Goal: Task Accomplishment & Management: Manage account settings

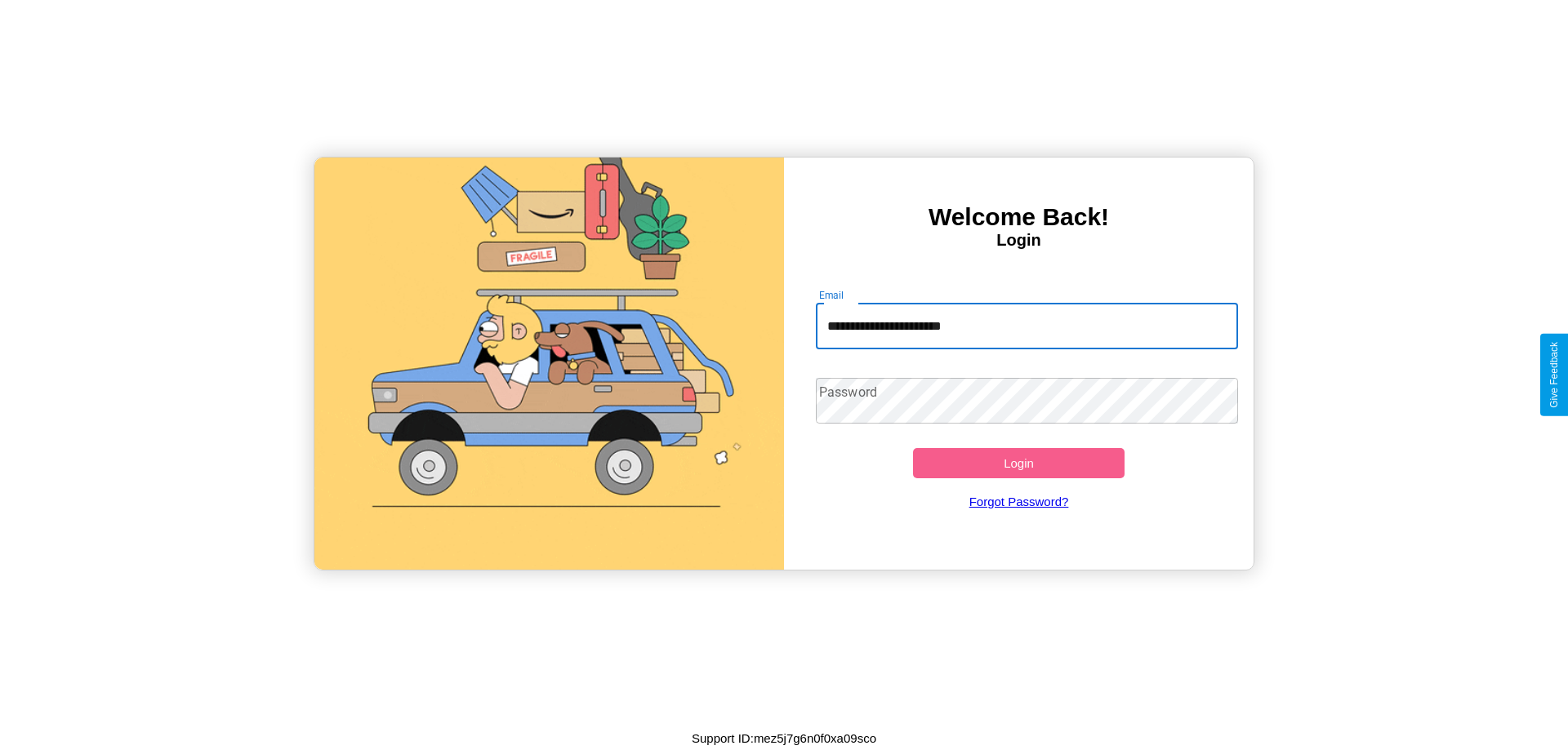
type input "**********"
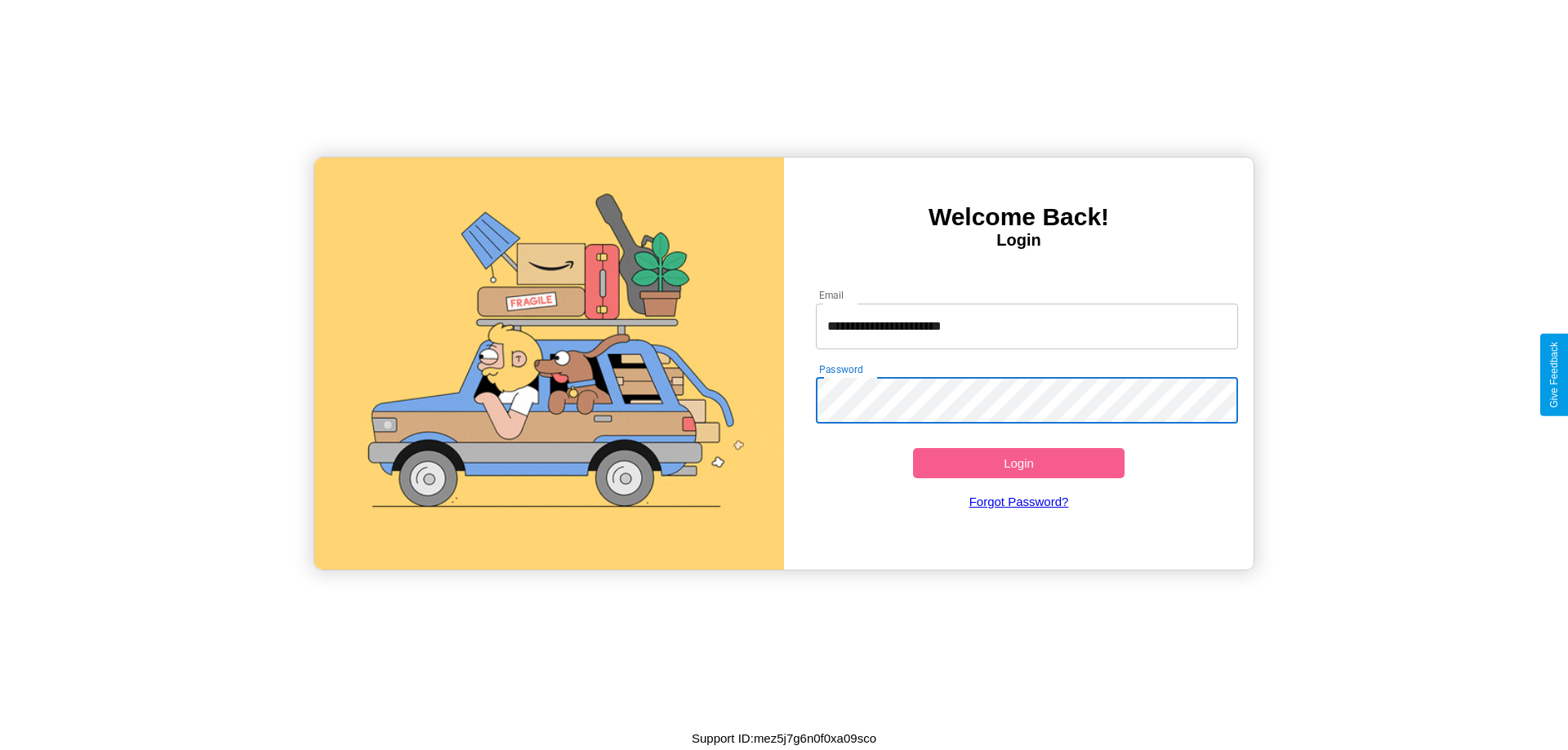
click at [1019, 463] on button "Login" at bounding box center [1019, 463] width 212 height 30
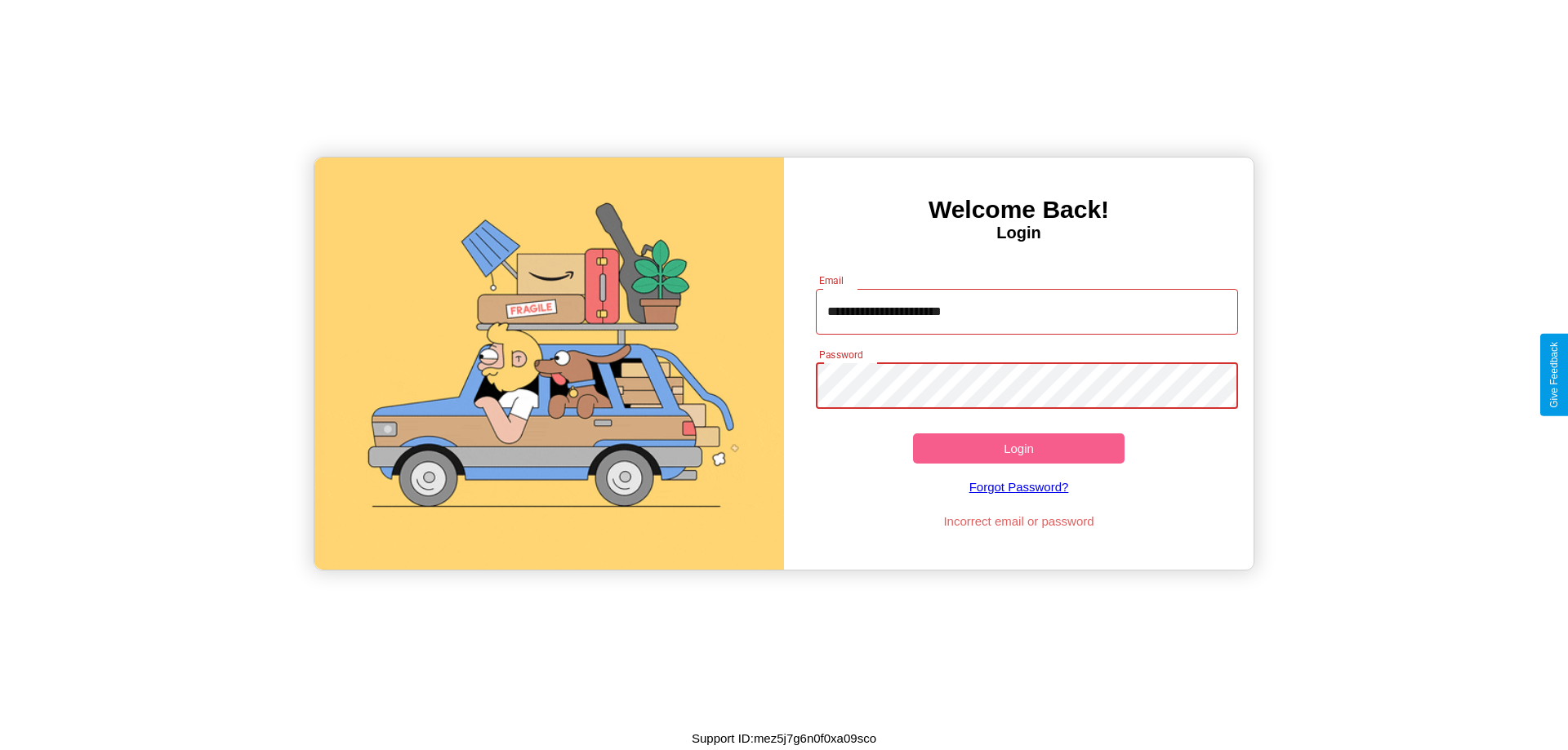
click at [1019, 448] on button "Login" at bounding box center [1019, 448] width 212 height 30
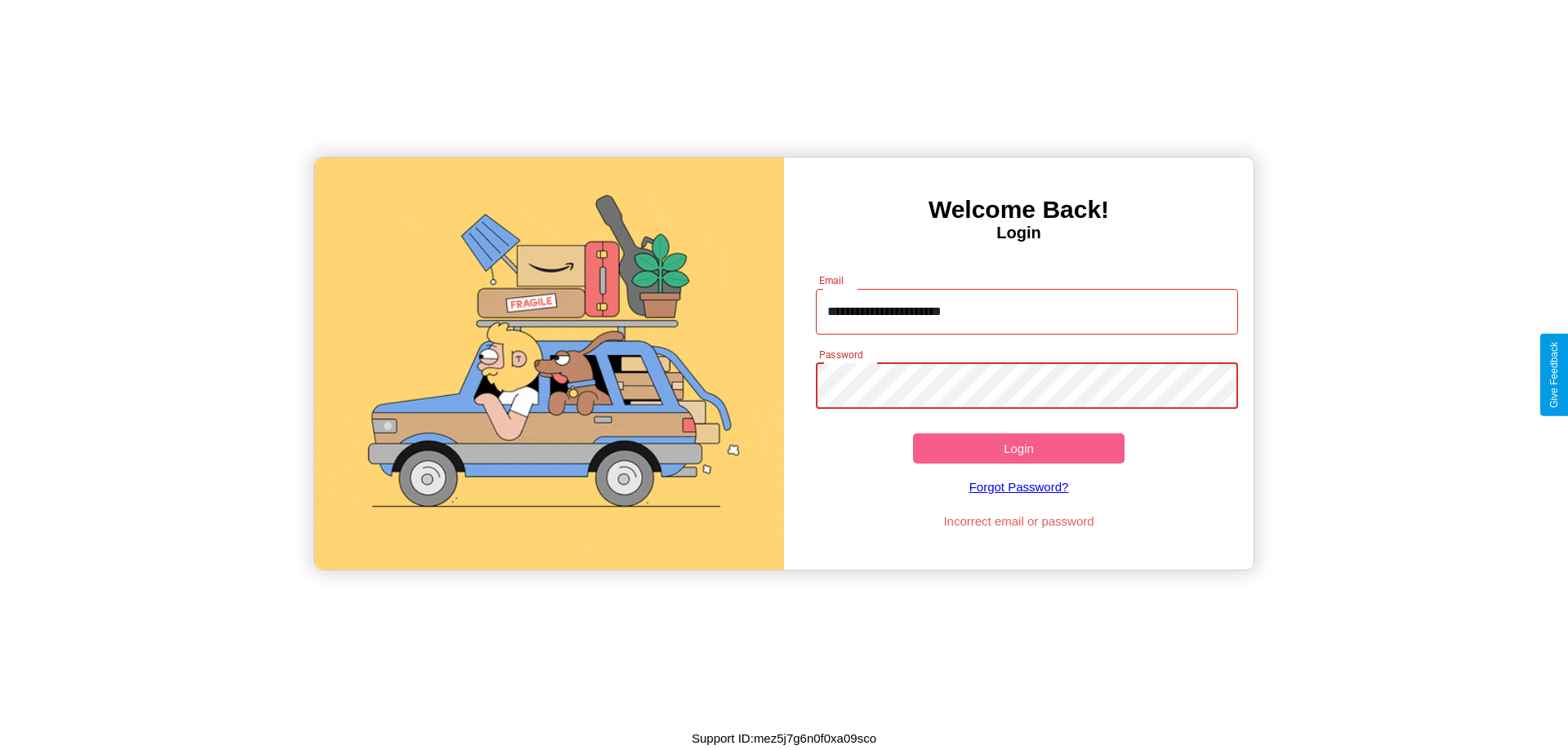
click at [1019, 448] on button "Login" at bounding box center [1019, 448] width 212 height 30
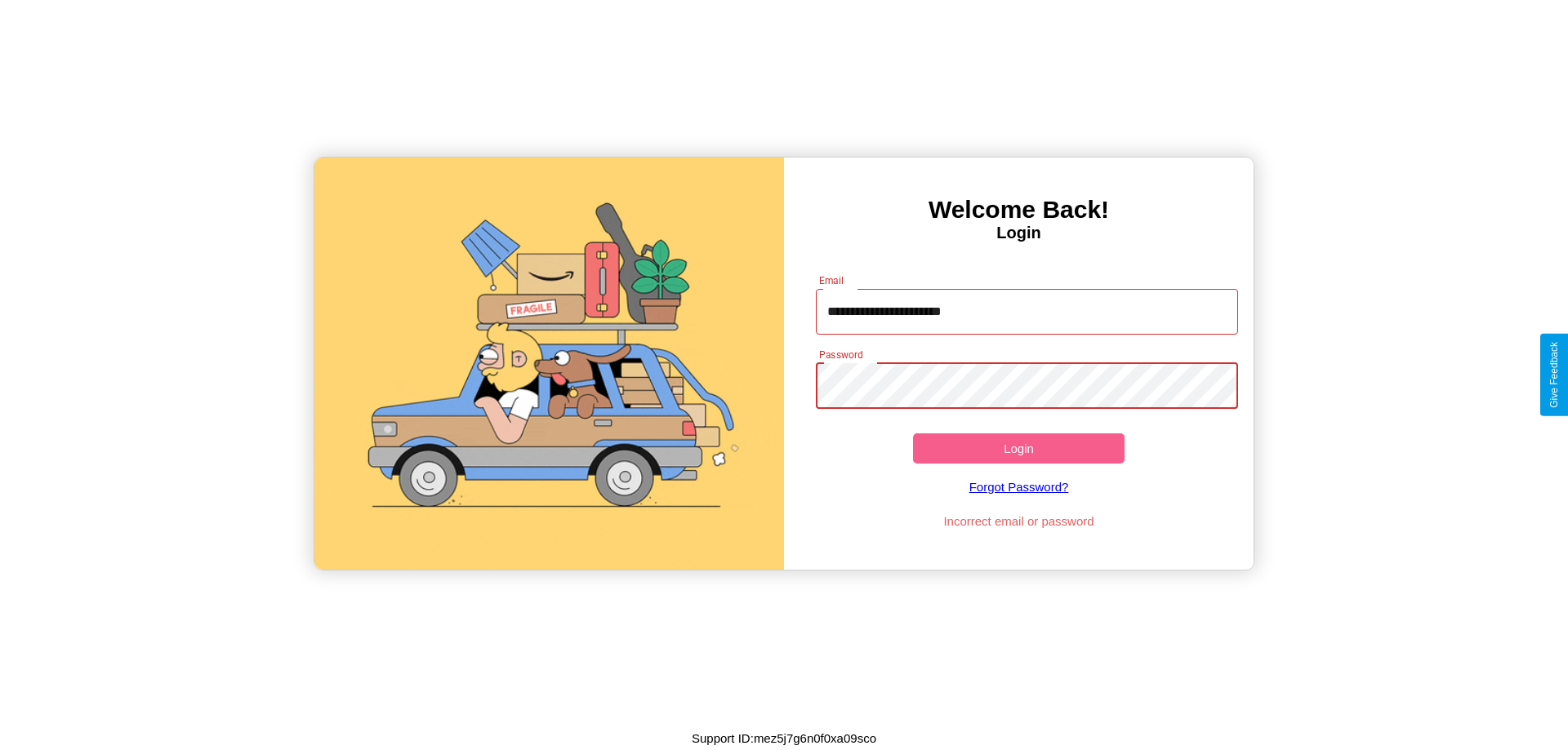
click at [1019, 448] on button "Login" at bounding box center [1019, 448] width 212 height 30
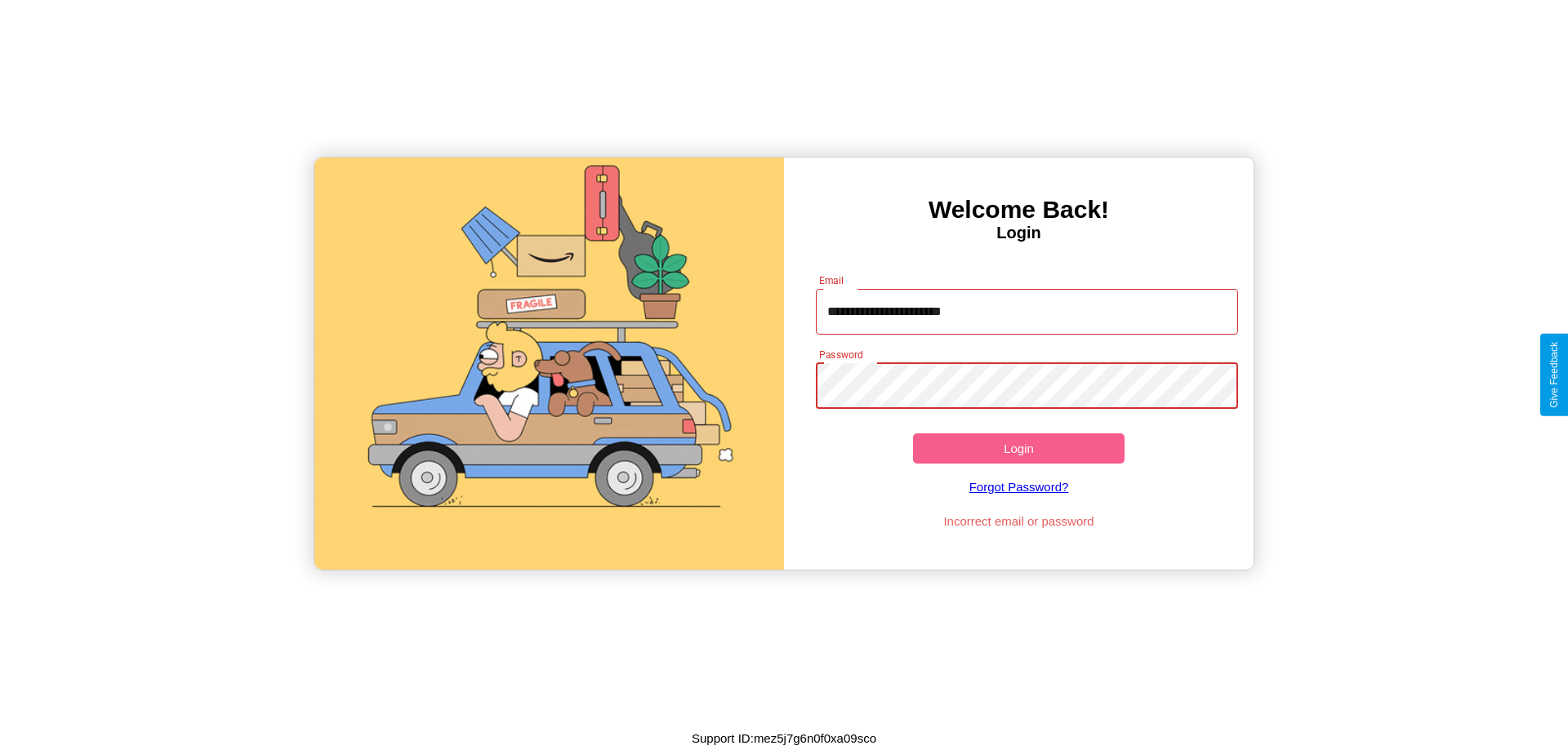
click at [1019, 448] on button "Login" at bounding box center [1019, 448] width 212 height 30
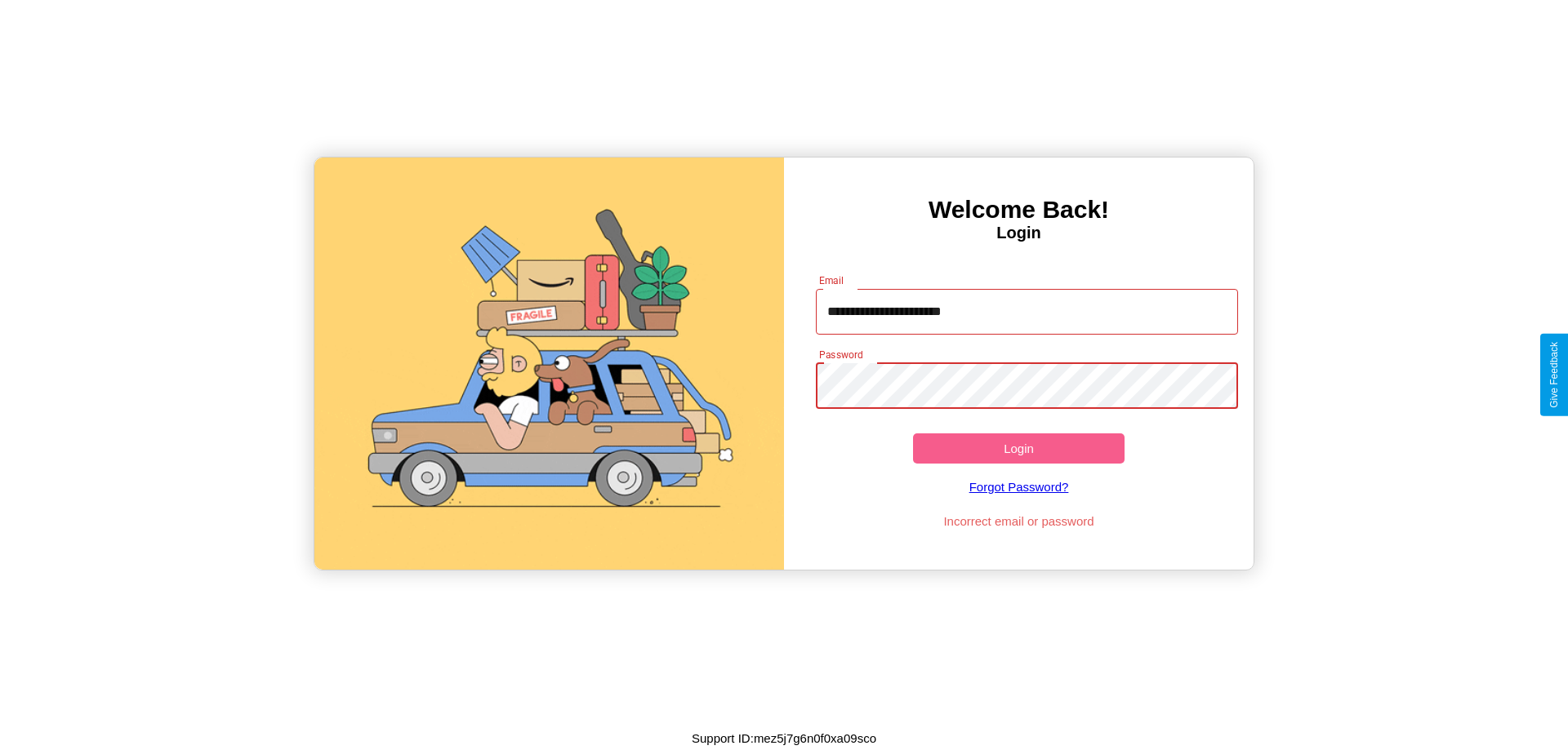
click at [1019, 448] on button "Login" at bounding box center [1019, 448] width 212 height 30
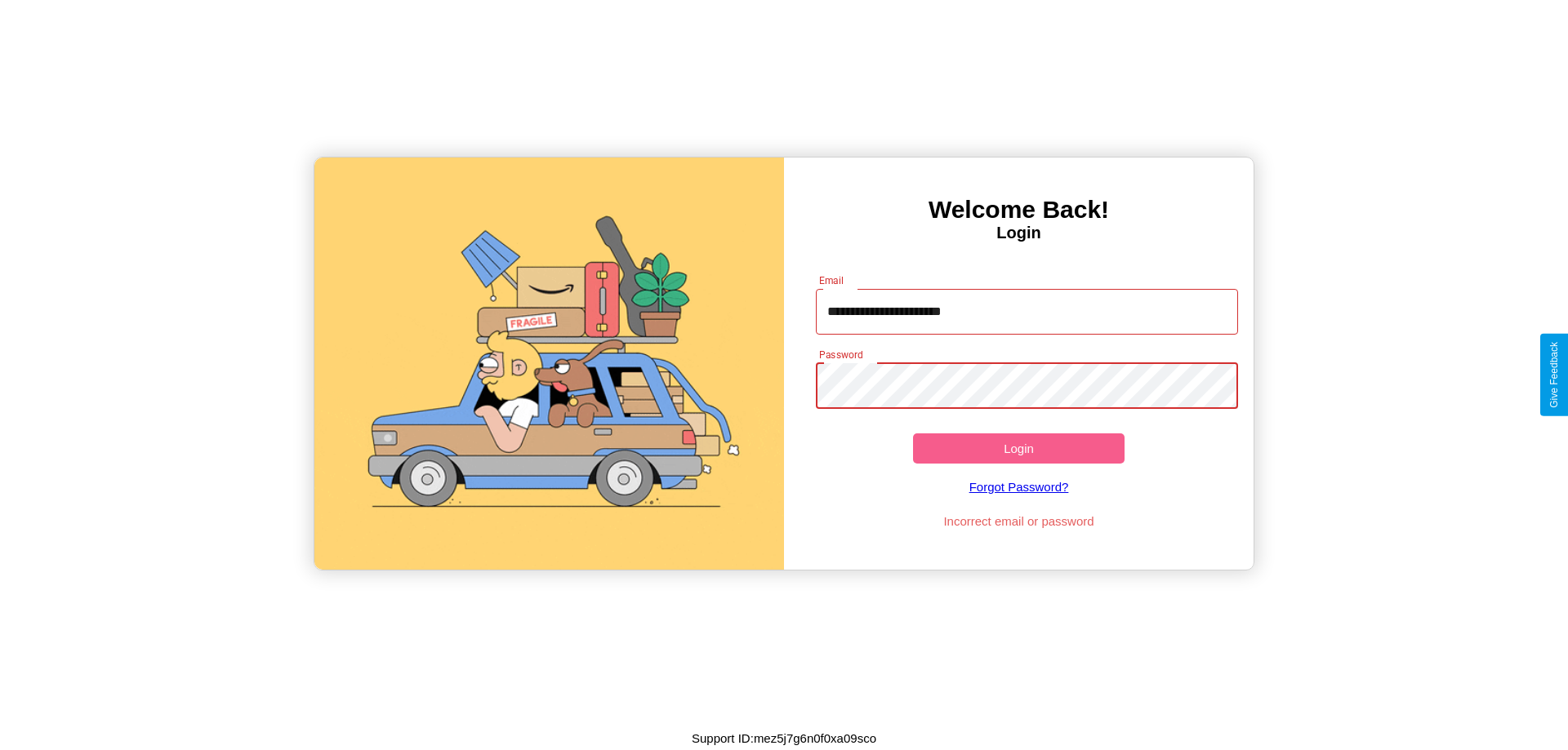
click at [1019, 448] on button "Login" at bounding box center [1019, 448] width 212 height 30
